Goal: Information Seeking & Learning: Learn about a topic

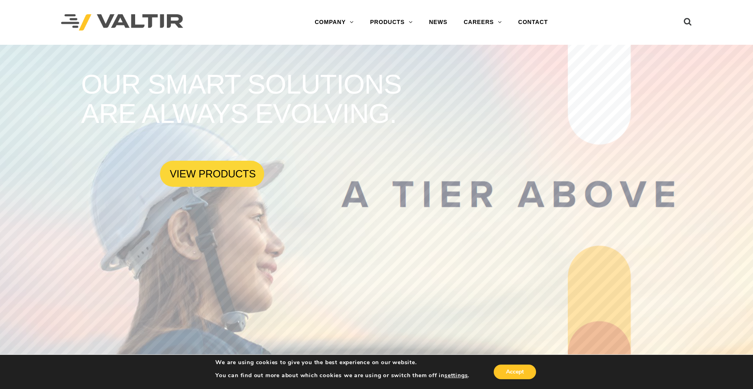
click at [398, 140] on link "GUARDRAIL" at bounding box center [413, 136] width 102 height 16
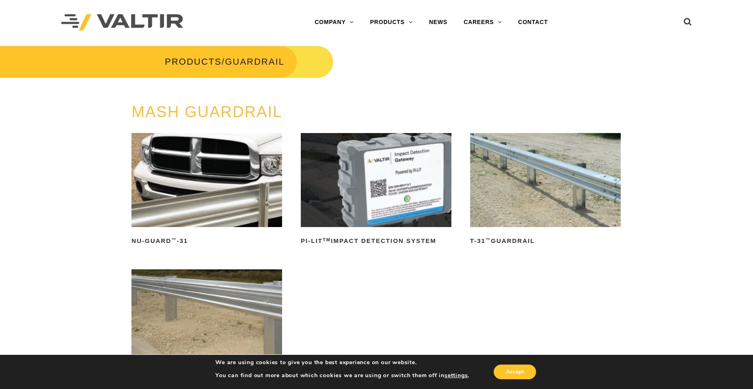
click at [387, 39] on link "BARRICADES" at bounding box center [413, 39] width 102 height 16
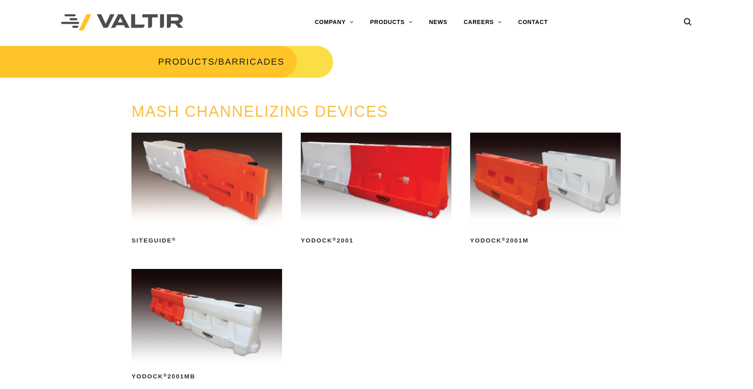
click at [386, 57] on link "BARRIERS" at bounding box center [413, 55] width 102 height 16
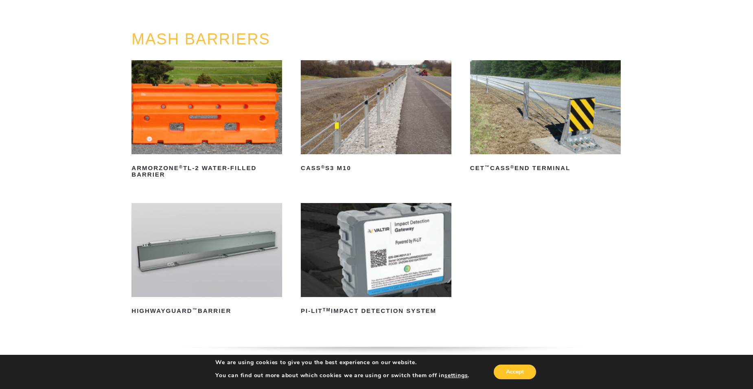
scroll to position [81, 0]
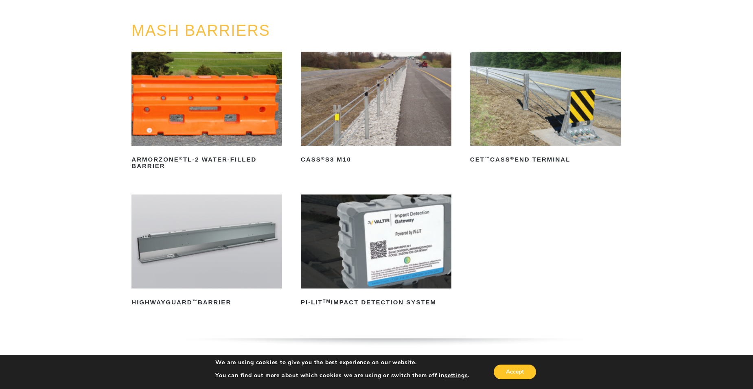
click at [345, 114] on img at bounding box center [376, 99] width 151 height 94
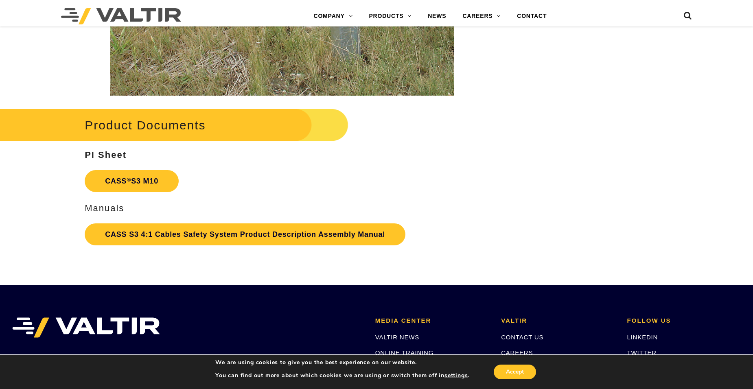
scroll to position [1791, 0]
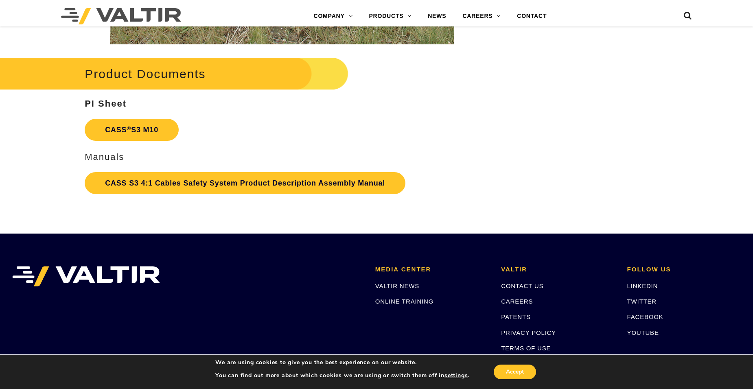
click at [451, 151] on link "SIGN POSTS & SUPPORTS" at bounding box center [412, 146] width 102 height 16
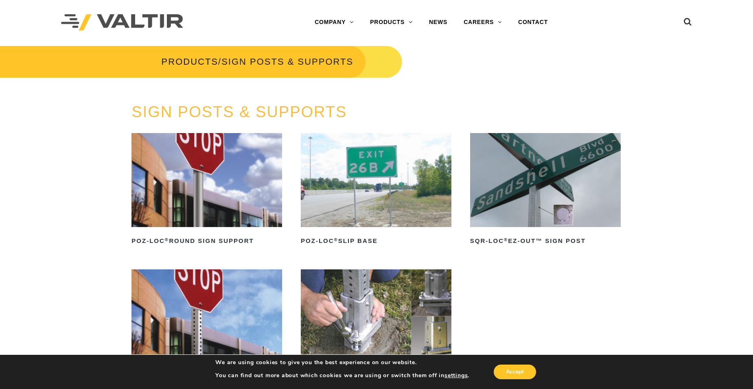
click at [384, 88] on link "DELINEATORS" at bounding box center [413, 87] width 102 height 16
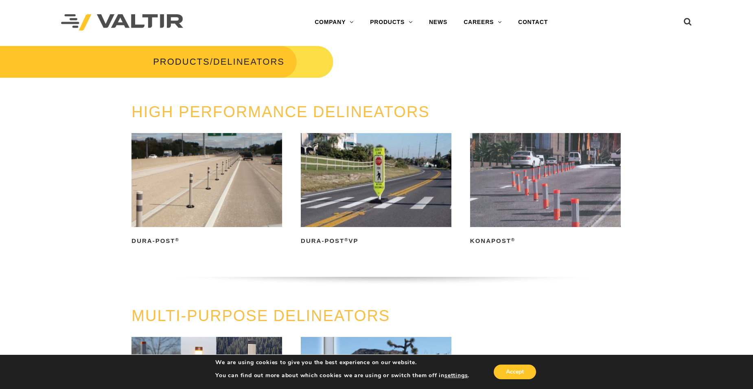
click at [390, 74] on link "CRASH CUSHIONS" at bounding box center [413, 71] width 102 height 16
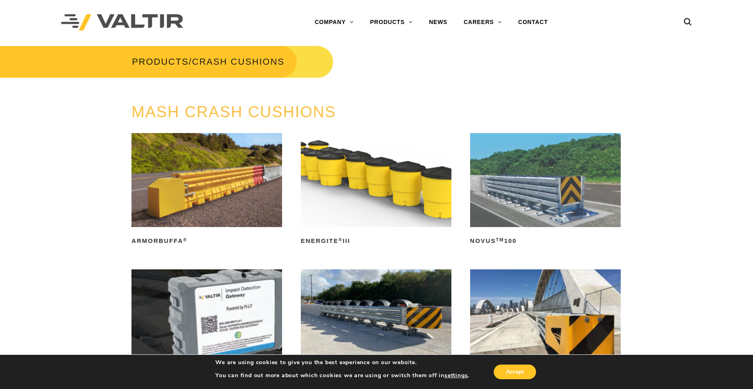
click at [394, 61] on link "BARRIERS" at bounding box center [413, 55] width 102 height 16
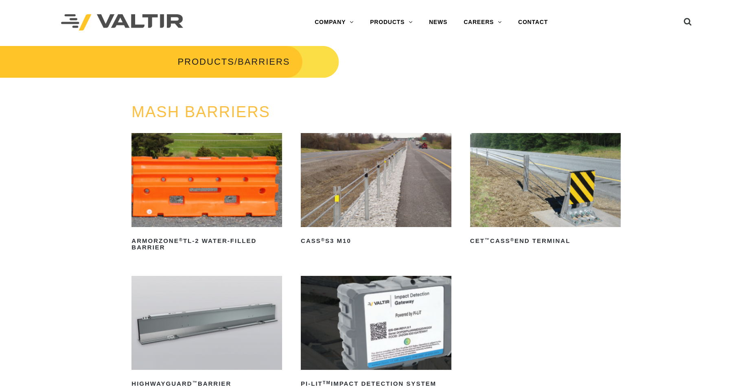
click at [314, 244] on h2 "CASS ® S3 M10" at bounding box center [376, 241] width 151 height 13
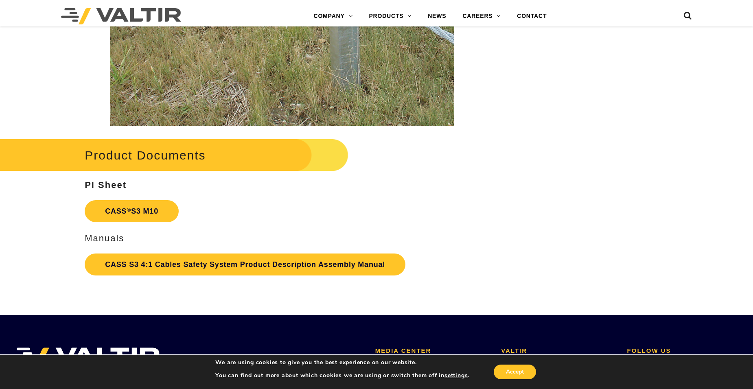
scroll to position [1832, 0]
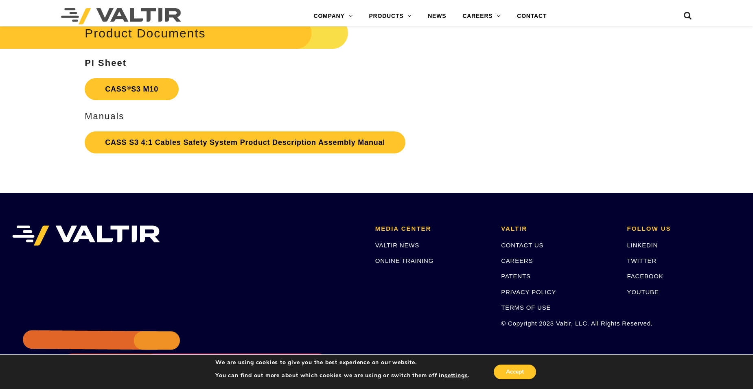
click at [123, 145] on link "CASS S3 4:1 Cables Safety System Product Description Assembly Manual" at bounding box center [245, 143] width 321 height 22
